Goal: Transaction & Acquisition: Purchase product/service

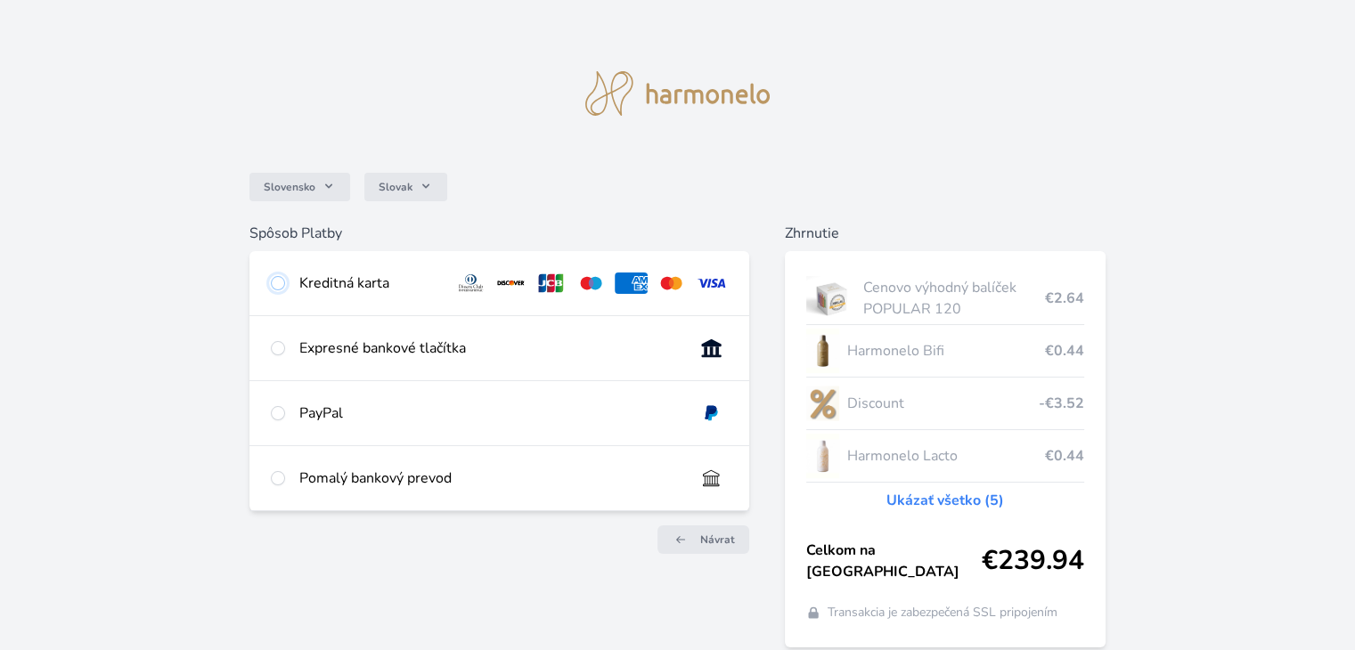
click at [276, 285] on input "radio" at bounding box center [278, 283] width 14 height 14
radio input "true"
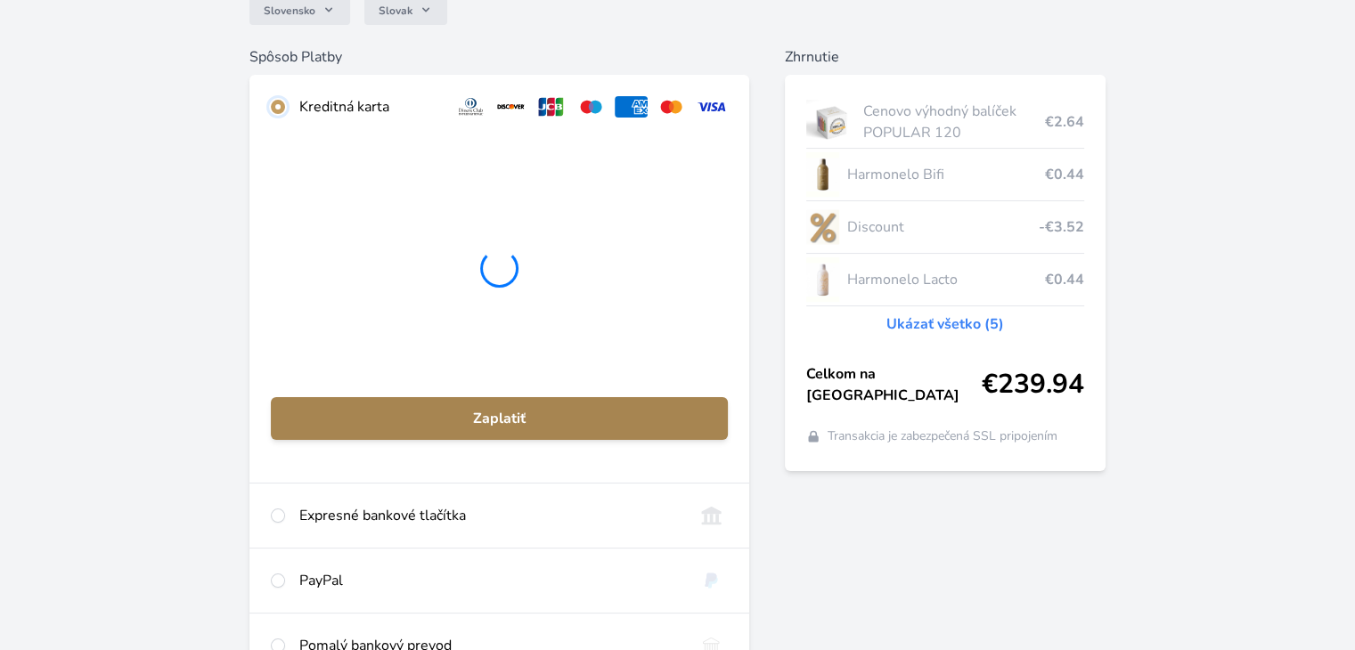
scroll to position [267, 0]
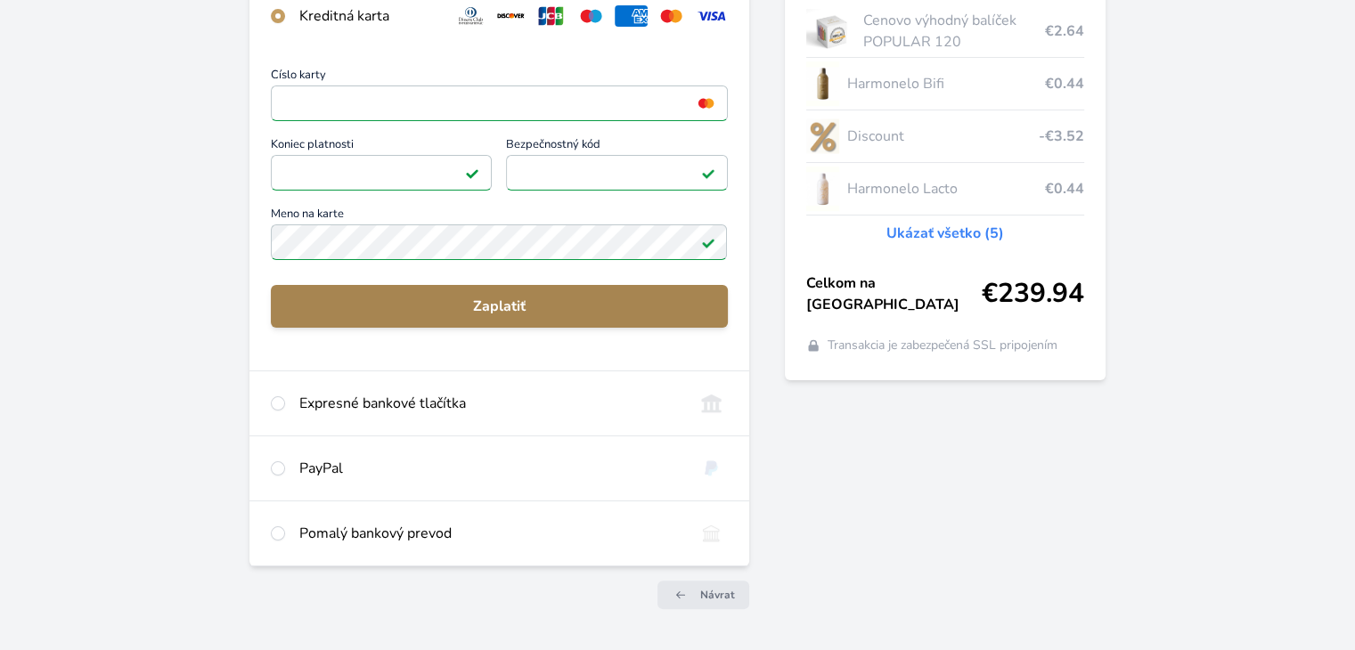
click at [534, 304] on span "Zaplatiť" at bounding box center [499, 306] width 428 height 21
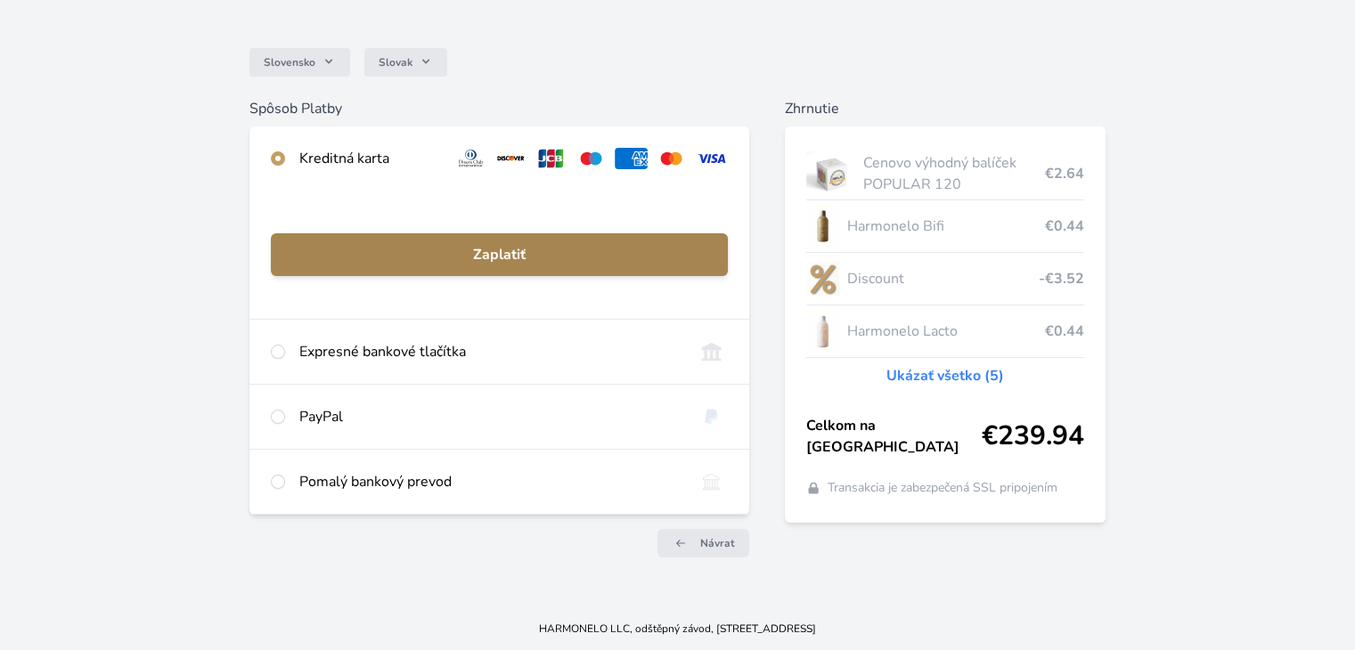
scroll to position [125, 0]
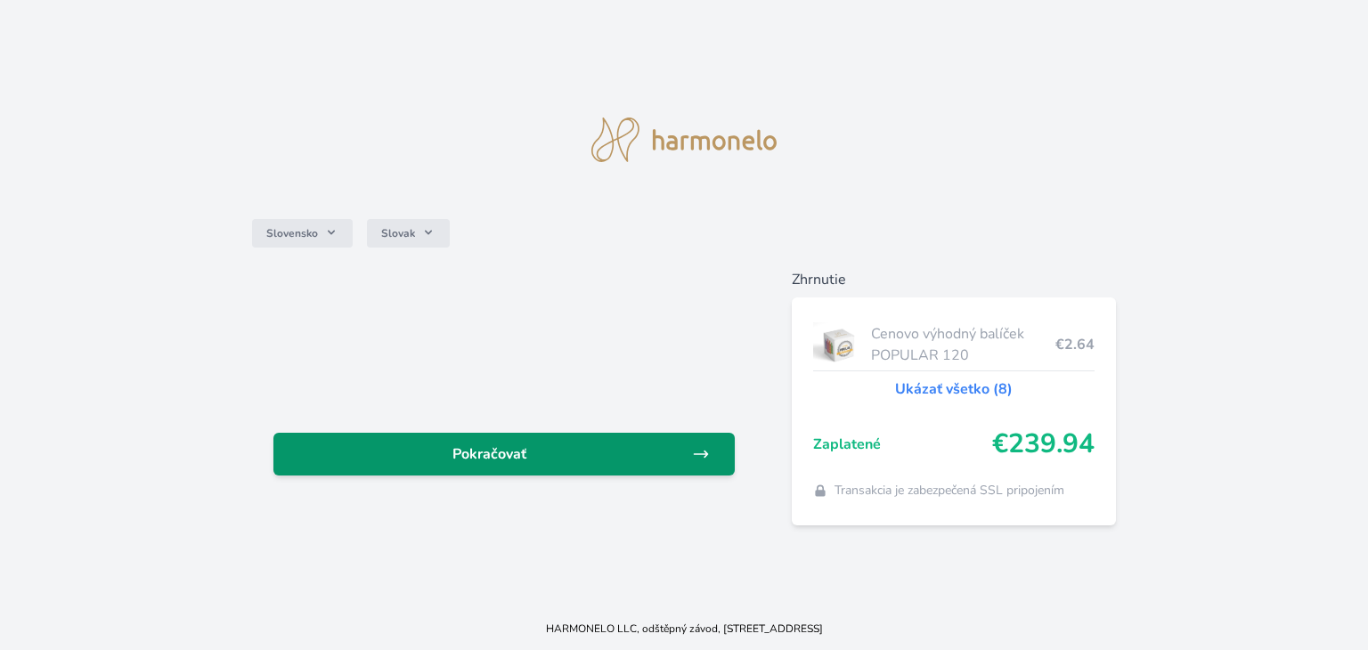
click at [510, 455] on span "Pokračovať" at bounding box center [490, 454] width 404 height 21
